Goal: Navigation & Orientation: Find specific page/section

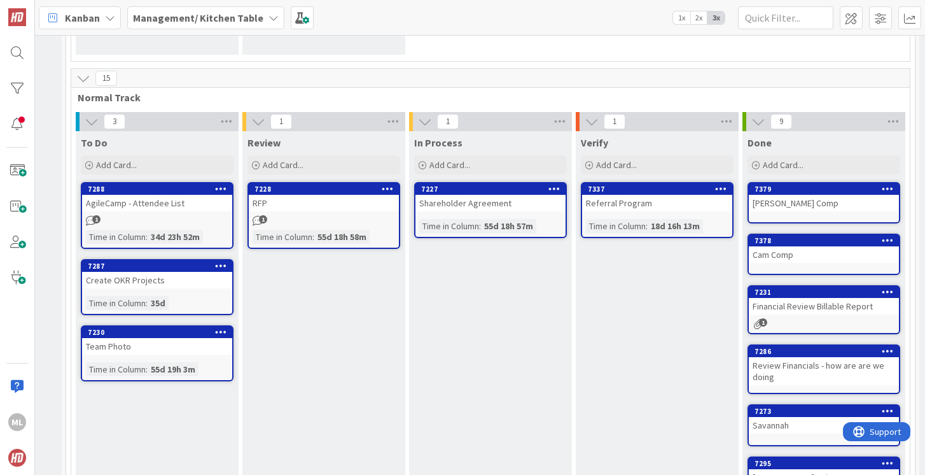
scroll to position [208, 141]
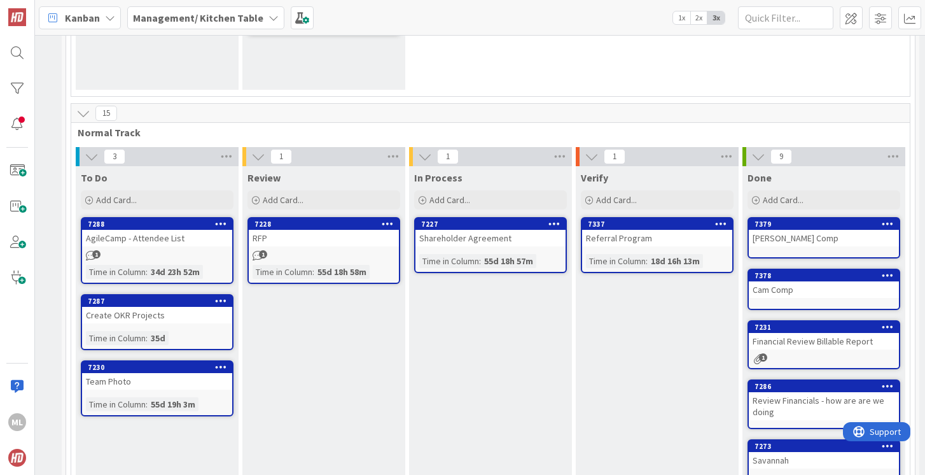
click at [489, 232] on div "Shareholder Agreement" at bounding box center [491, 238] width 150 height 17
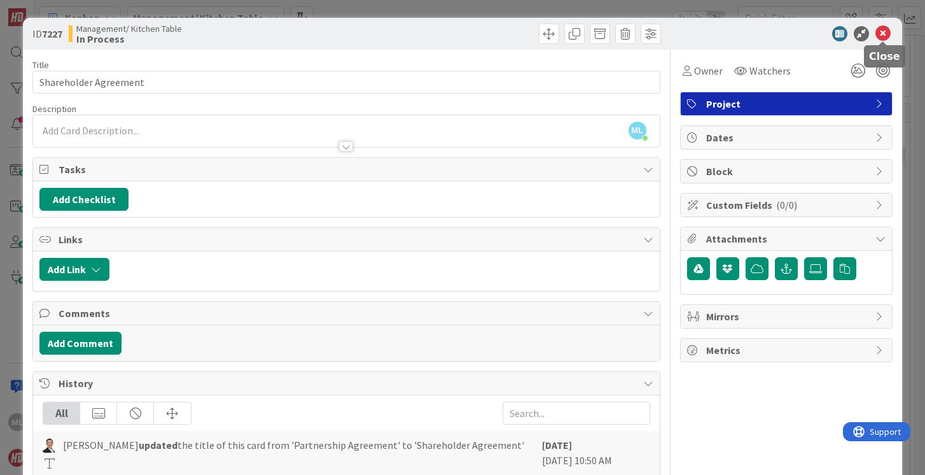
click at [885, 32] on icon at bounding box center [883, 33] width 15 height 15
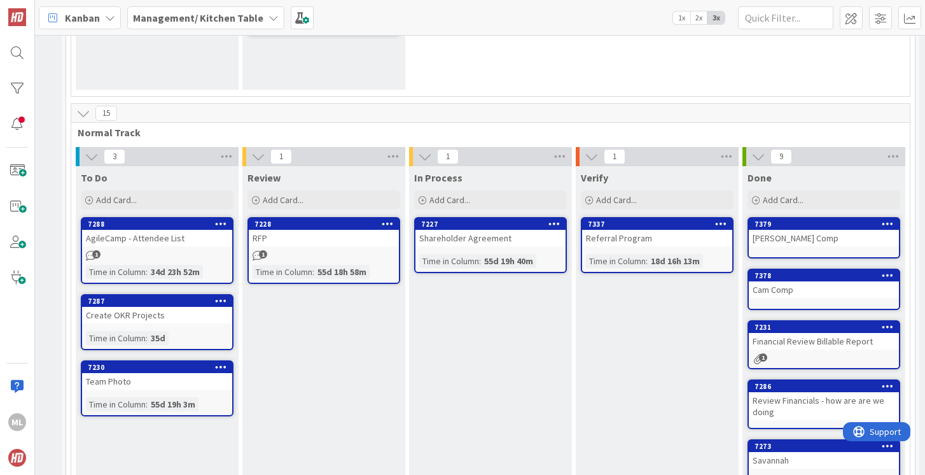
click at [199, 13] on b "Management/ Kitchen Table" at bounding box center [198, 17] width 130 height 13
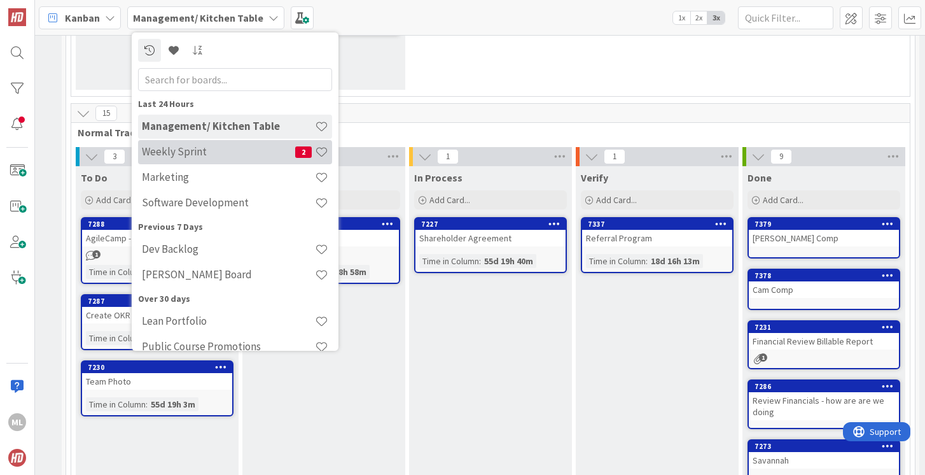
click at [170, 160] on div "Weekly Sprint 2" at bounding box center [235, 152] width 194 height 24
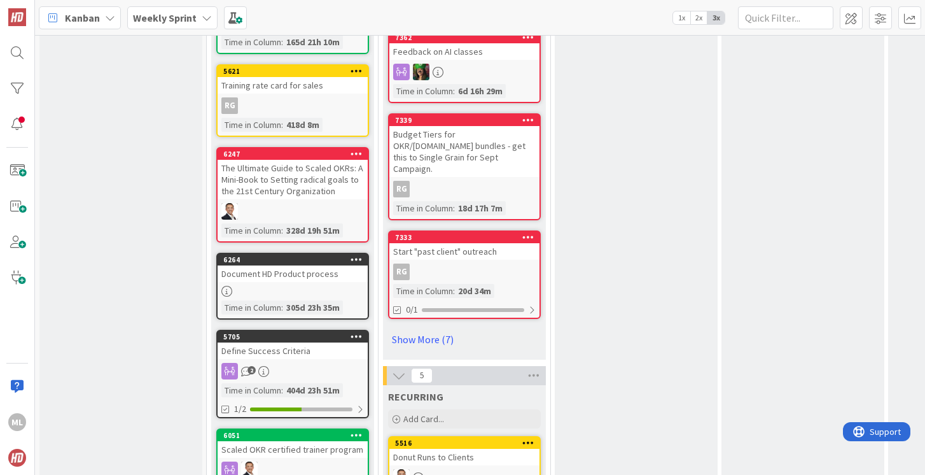
scroll to position [1203, 0]
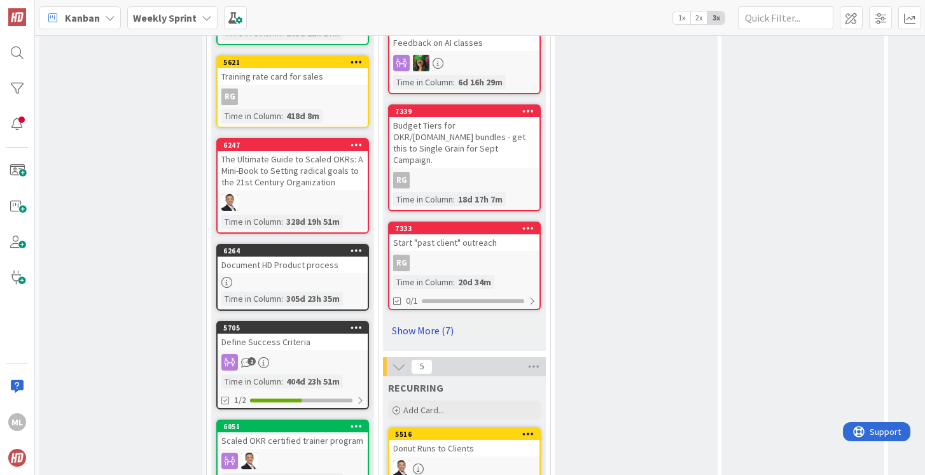
click at [442, 320] on link "Show More (7)" at bounding box center [464, 330] width 153 height 20
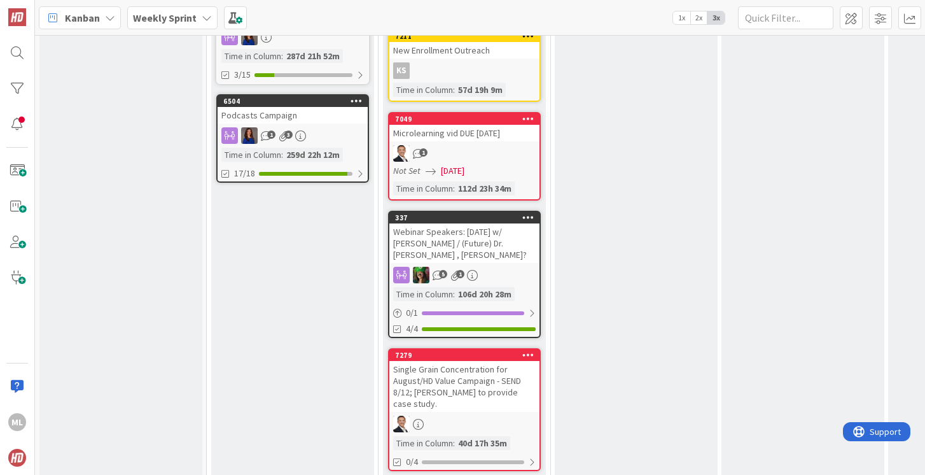
scroll to position [1727, 0]
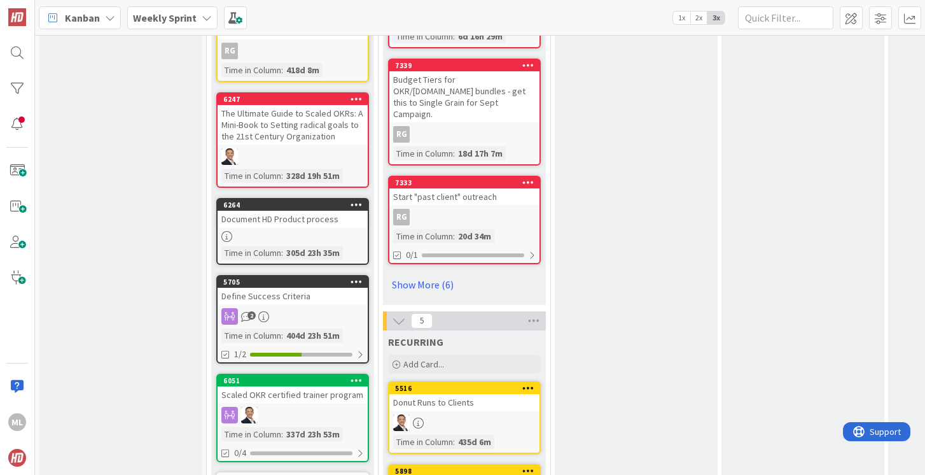
scroll to position [1249, 0]
click at [422, 274] on link "Show More (6)" at bounding box center [464, 284] width 153 height 20
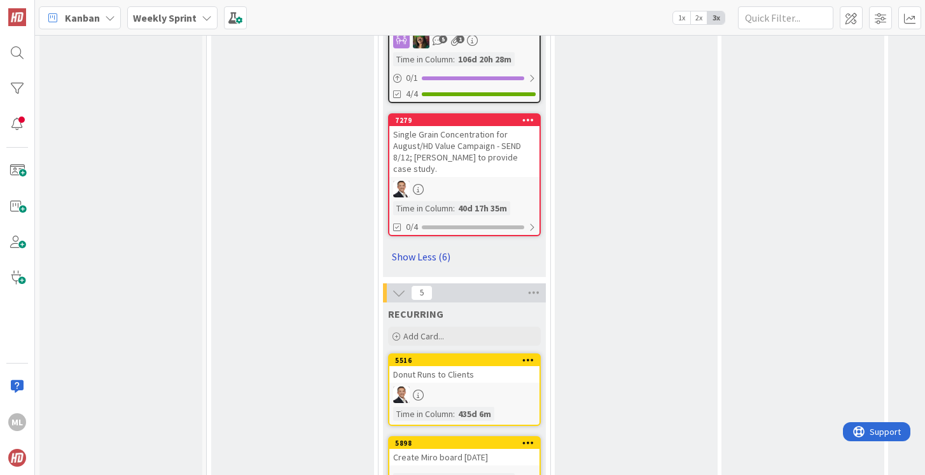
scroll to position [1967, 0]
